Goal: Transaction & Acquisition: Purchase product/service

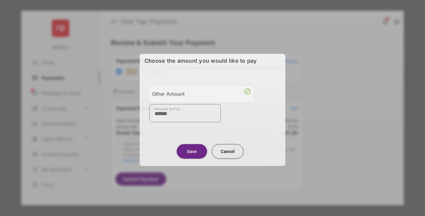
type input "******"
click at [192, 150] on button "Save" at bounding box center [191, 151] width 30 height 15
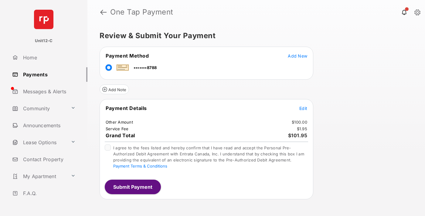
click at [303, 108] on span "Edit" at bounding box center [303, 108] width 8 height 5
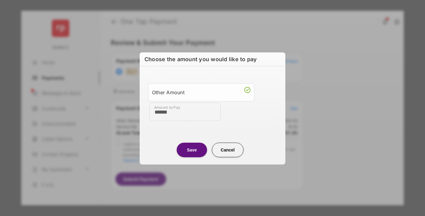
click at [192, 150] on button "Save" at bounding box center [191, 150] width 30 height 15
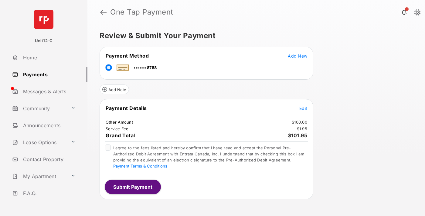
click at [132, 187] on button "Submit Payment" at bounding box center [133, 187] width 56 height 15
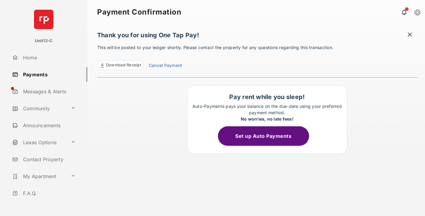
click at [409, 35] on span at bounding box center [409, 36] width 6 height 8
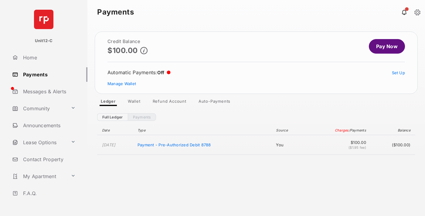
click at [122, 84] on link "Manage Wallet" at bounding box center [121, 83] width 29 height 5
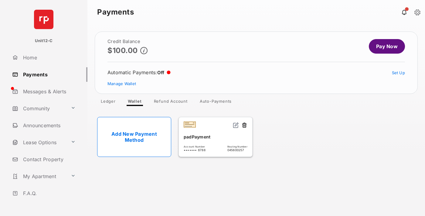
click at [244, 126] on button at bounding box center [244, 125] width 6 height 7
